Goal: Information Seeking & Learning: Understand process/instructions

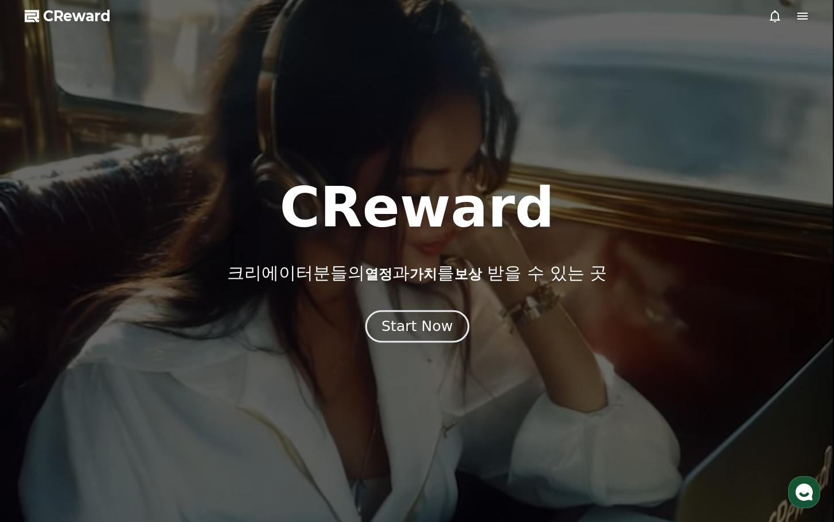
click at [436, 333] on div "Start Now" at bounding box center [416, 327] width 71 height 20
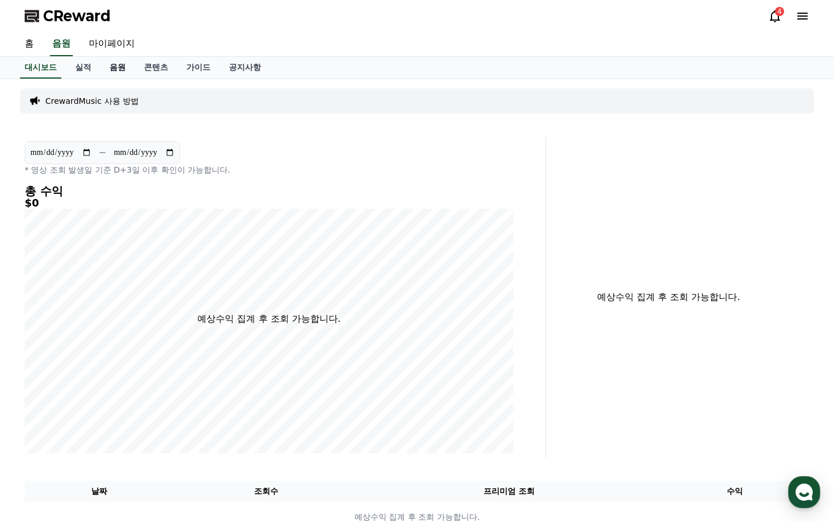
click at [111, 69] on link "음원" at bounding box center [117, 68] width 34 height 22
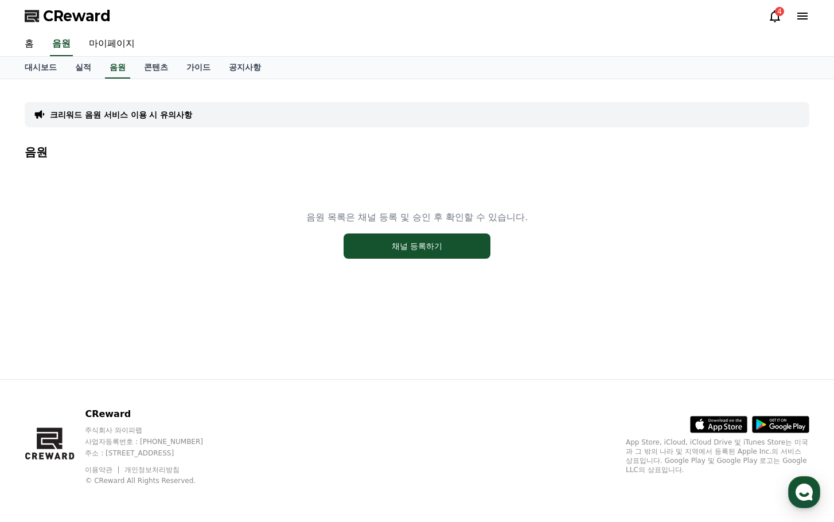
click at [481, 275] on div "음원 목록은 채널 등록 및 승인 후 확인할 수 있습니다. 채널 등록하기" at bounding box center [417, 234] width 785 height 143
click at [461, 252] on button "채널 등록하기" at bounding box center [417, 245] width 147 height 25
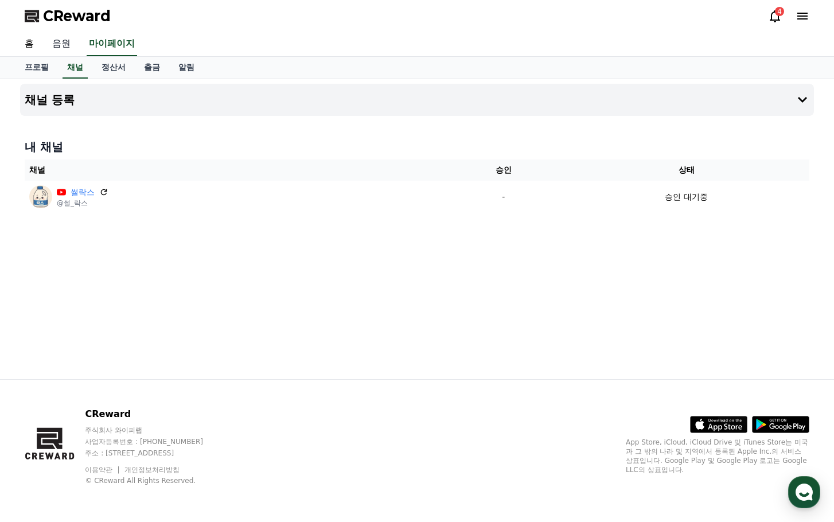
click at [64, 46] on link "음원" at bounding box center [61, 44] width 37 height 24
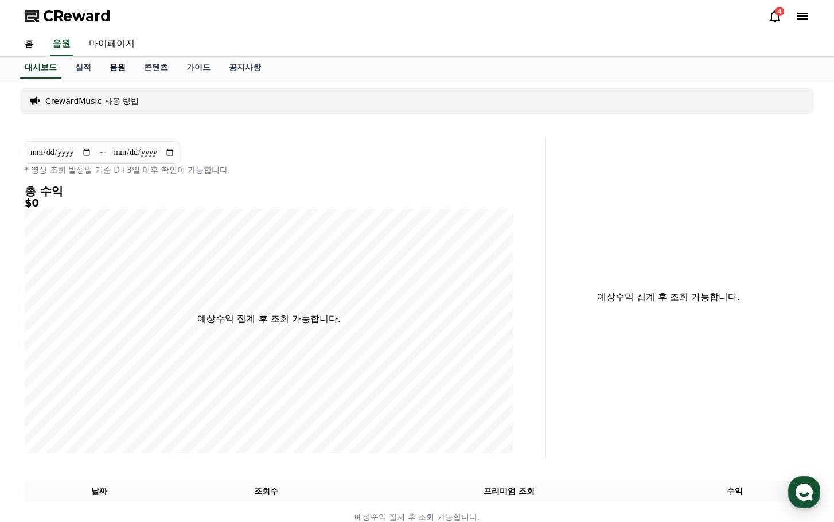
click at [124, 73] on link "음원" at bounding box center [117, 68] width 34 height 22
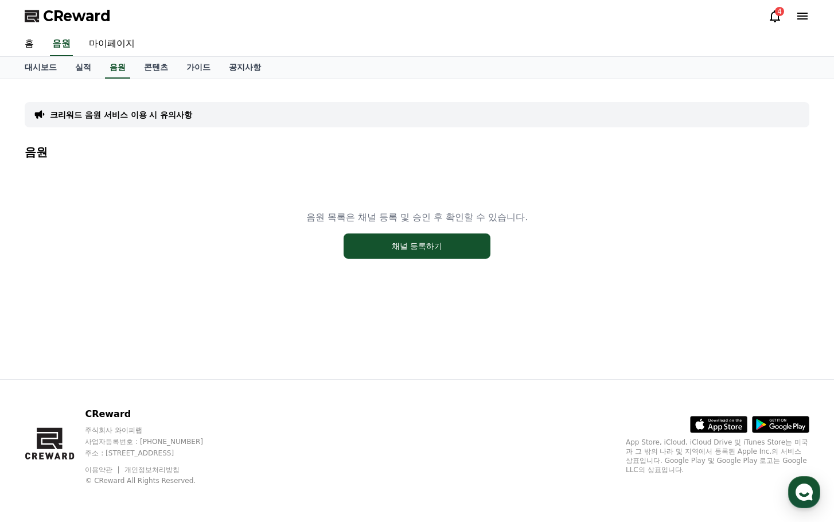
click at [127, 116] on p "크리워드 음원 서비스 이용 시 유의사항" at bounding box center [121, 114] width 142 height 11
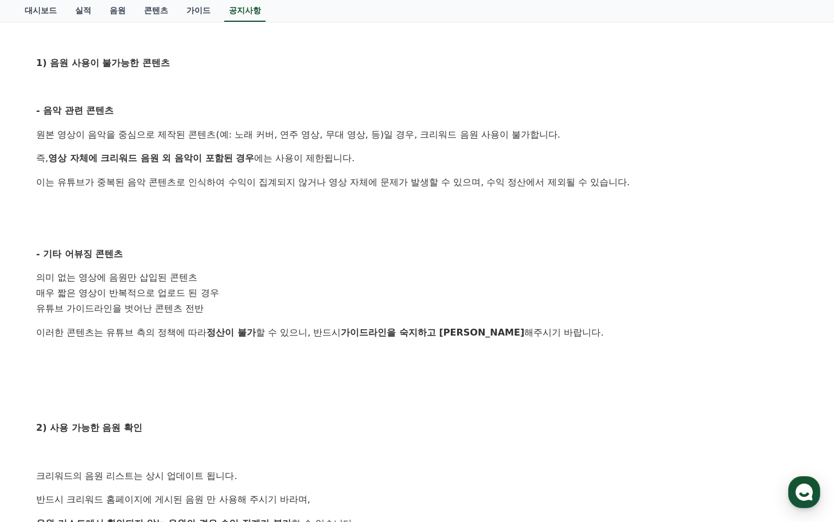
scroll to position [402, 0]
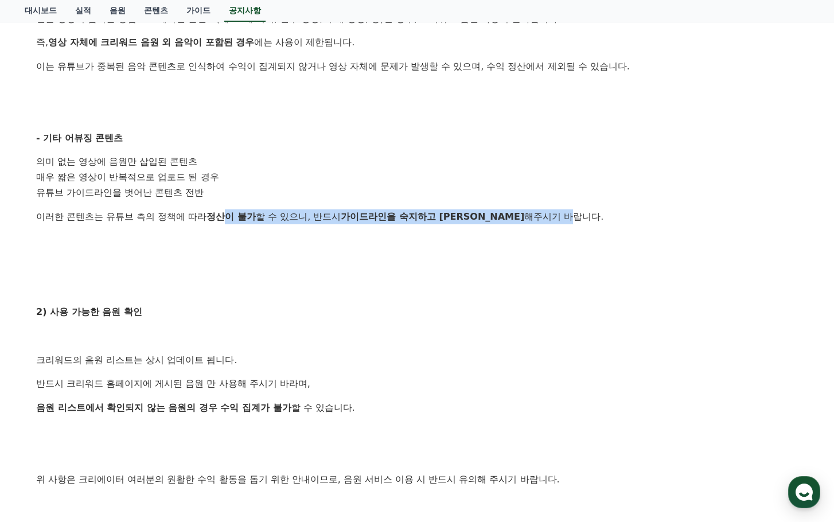
drag, startPoint x: 227, startPoint y: 215, endPoint x: 512, endPoint y: 210, distance: 285.2
click at [512, 210] on p "이러한 콘텐츠는 유튜브 측의 정책에 따라 정산이 불가 할 수 있으니, 반드시 가이드라인을 숙지하고 준수 해주시기 바랍니다." at bounding box center [417, 216] width 762 height 15
drag, startPoint x: 296, startPoint y: 204, endPoint x: 233, endPoint y: 198, distance: 63.4
click at [295, 204] on div "안녕하세요, 크리워드입니다. 크리워드를 이용해주시는 크리에이터님들께 감사의 말씀을 드립니다. 크리워드 음원 서비스 이용 시 유의사항을 안내드립…" at bounding box center [417, 201] width 762 height 762
click at [215, 170] on li "매우 짧은 영상이 반복적으로 업로드 된 경우" at bounding box center [417, 177] width 762 height 15
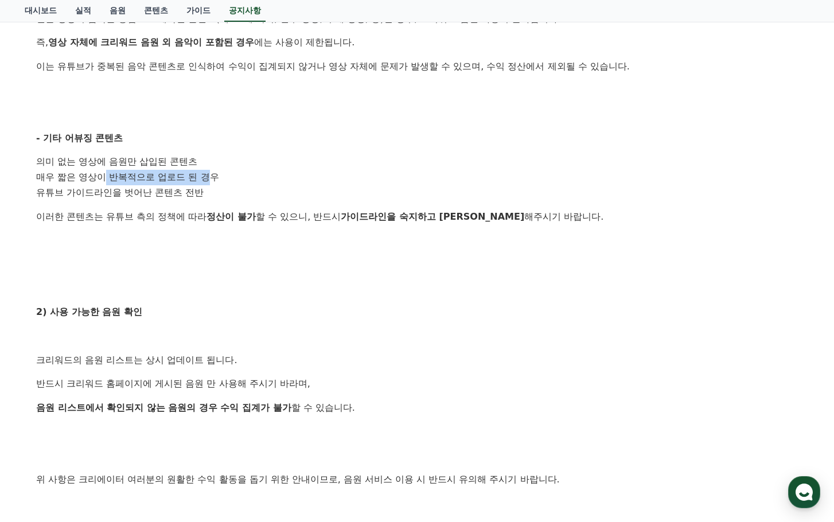
drag, startPoint x: 212, startPoint y: 173, endPoint x: 104, endPoint y: 177, distance: 107.9
click at [104, 177] on li "매우 짧은 영상이 반복적으로 업로드 된 경우" at bounding box center [417, 177] width 762 height 15
click at [107, 178] on li "매우 짧은 영상이 반복적으로 업로드 된 경우" at bounding box center [417, 177] width 762 height 15
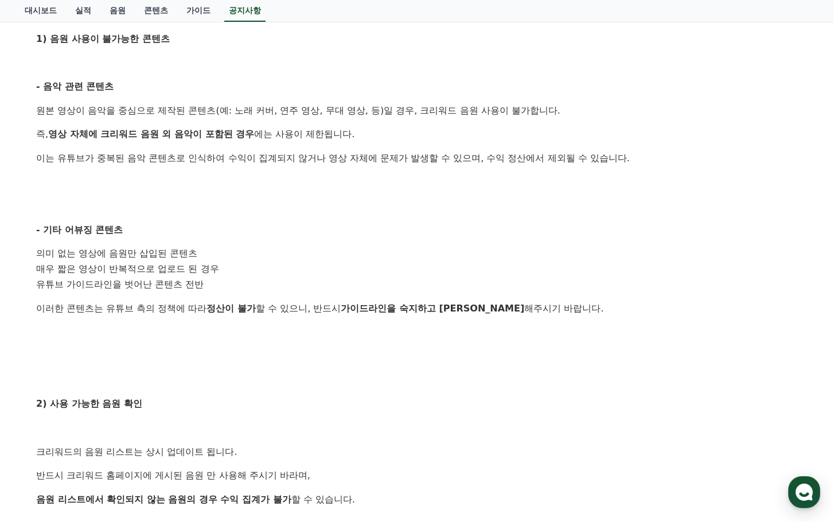
scroll to position [0, 0]
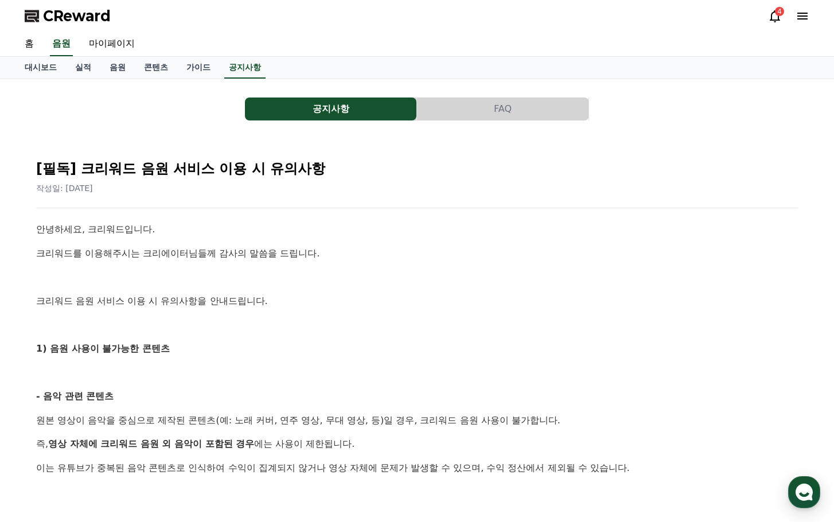
drag, startPoint x: 240, startPoint y: 104, endPoint x: 236, endPoint y: 19, distance: 85.6
click at [104, 46] on link "마이페이지" at bounding box center [112, 44] width 64 height 24
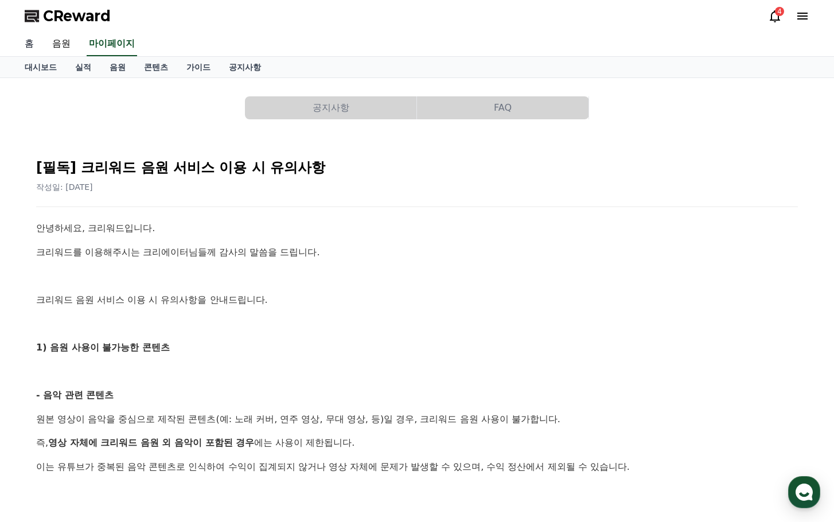
click at [34, 52] on link "홈" at bounding box center [29, 44] width 28 height 24
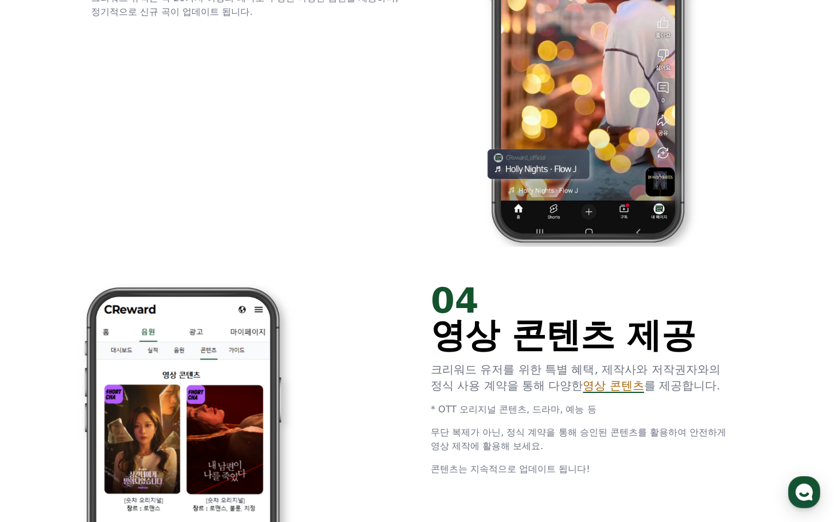
scroll to position [3108, 0]
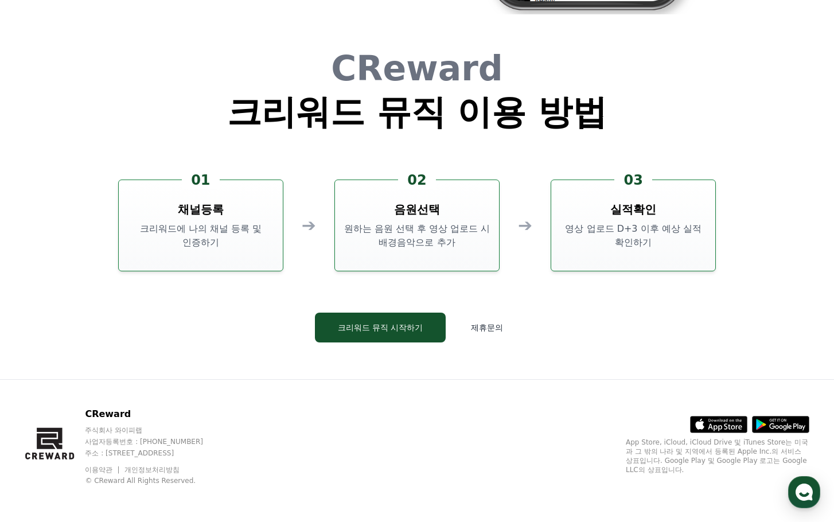
drag, startPoint x: 657, startPoint y: 307, endPoint x: 643, endPoint y: 481, distance: 173.8
click at [788, 496] on button "CReward 상담 버튼" at bounding box center [804, 492] width 32 height 32
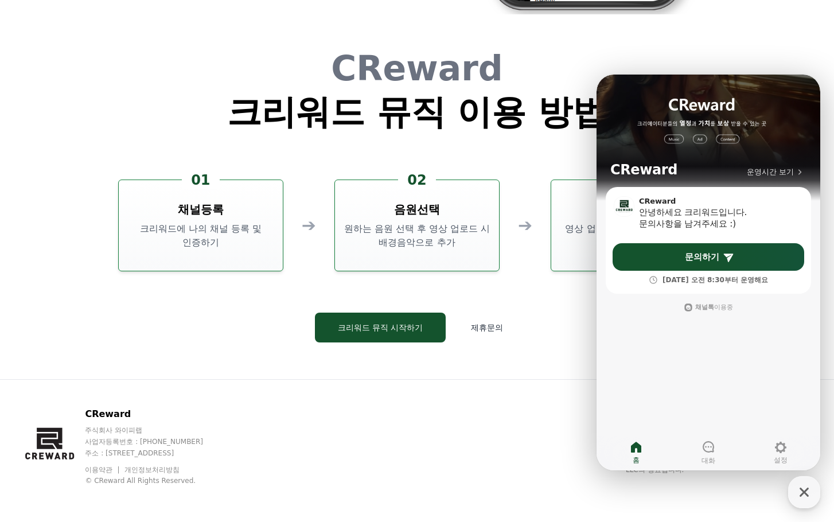
click at [488, 429] on div "CReward 주식회사 와이피랩 사업자등록번호 : [PHONE_NUMBER] 주소 : [STREET_ADDRESS] 이용약관 개인정보처리방침 …" at bounding box center [416, 451] width 803 height 142
click at [501, 400] on div "CReward 주식회사 와이피랩 사업자등록번호 : [PHONE_NUMBER] 주소 : [STREET_ADDRESS] 이용약관 개인정보처리방침 …" at bounding box center [416, 451] width 803 height 142
click at [553, 355] on div "CReward 크리워드 뮤직 이용 방법 01 채널등록 크리워드에 나의 채널 등록 및 인증하기 ➔ 02 음원선택 원하는 음원 선택 후 영상 업로…" at bounding box center [417, 206] width 688 height 346
click at [797, 490] on icon "button" at bounding box center [804, 492] width 21 height 21
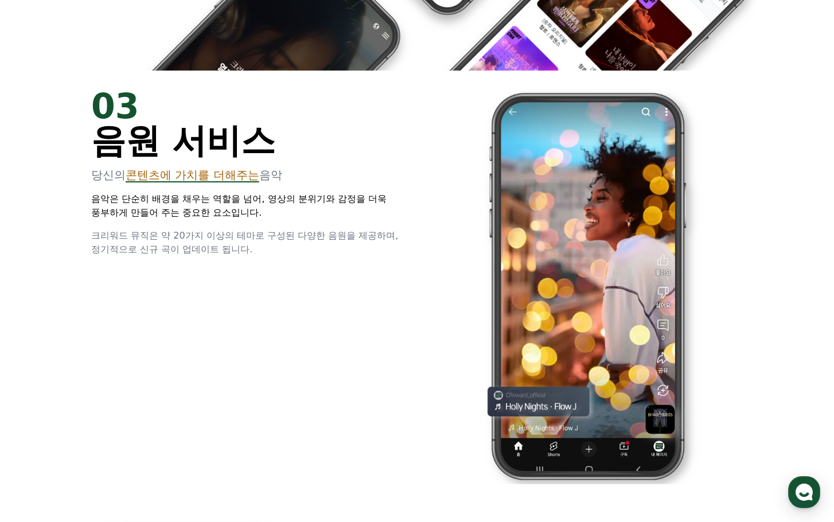
scroll to position [0, 0]
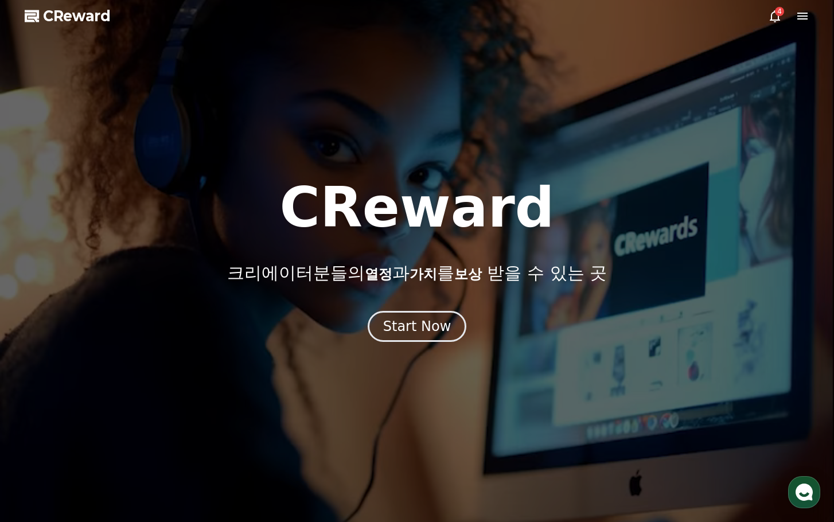
drag, startPoint x: 572, startPoint y: 387, endPoint x: 513, endPoint y: 60, distance: 332.2
